Goal: Find contact information: Find contact information

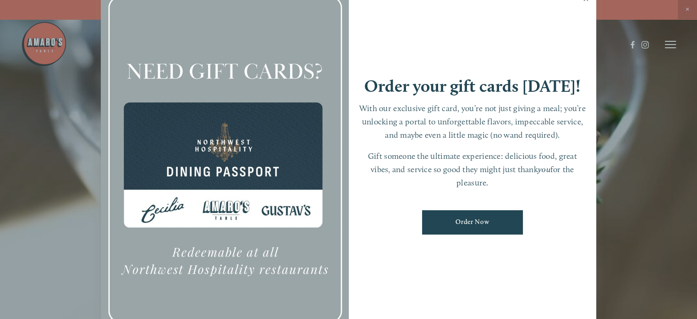
click at [588, 1] on link "Close" at bounding box center [586, 0] width 18 height 26
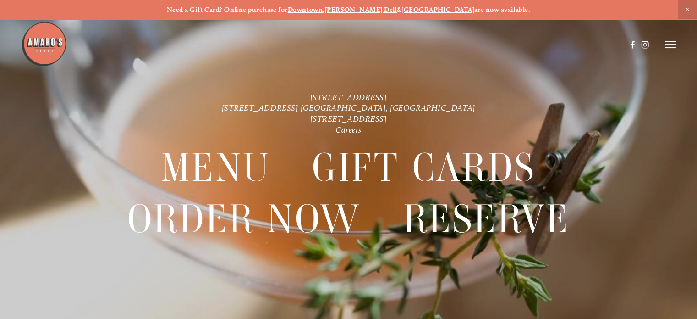
click at [667, 44] on icon at bounding box center [670, 44] width 11 height 8
click at [40, 31] on img at bounding box center [44, 44] width 46 height 46
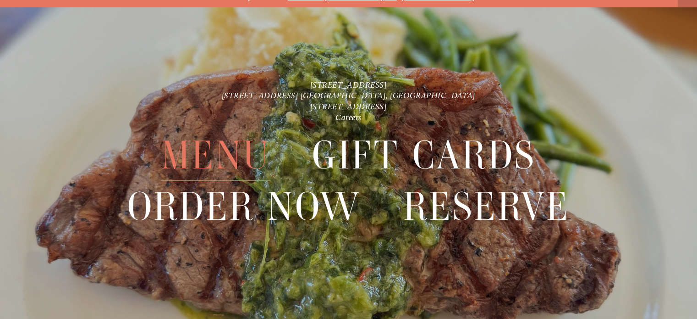
scroll to position [19, 0]
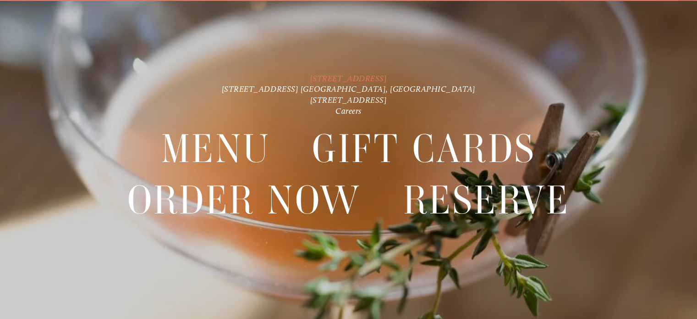
click at [375, 74] on link "[STREET_ADDRESS]" at bounding box center [348, 78] width 77 height 10
click at [352, 86] on link "[STREET_ADDRESS] [GEOGRAPHIC_DATA], [GEOGRAPHIC_DATA]" at bounding box center [349, 89] width 254 height 10
click at [352, 97] on link "[STREET_ADDRESS]" at bounding box center [348, 100] width 77 height 10
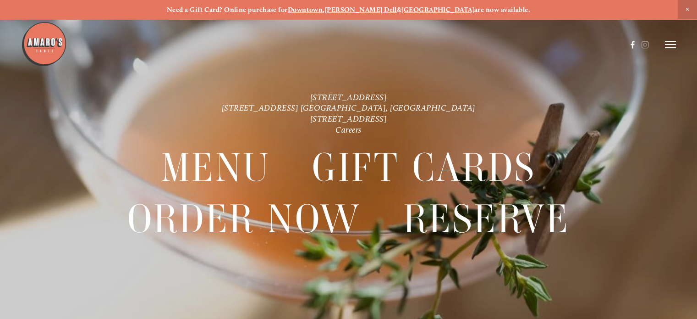
click at [631, 45] on use at bounding box center [633, 44] width 4 height 7
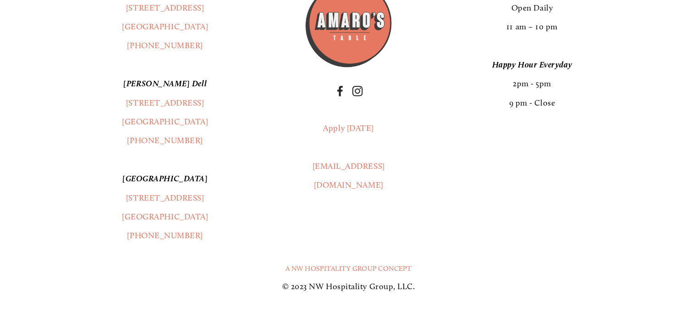
scroll to position [1378, 0]
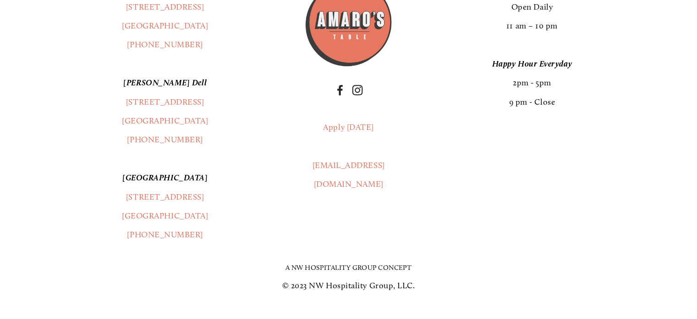
click at [353, 263] on link "A NW Hospitality Group Concept" at bounding box center [349, 267] width 127 height 8
